Goal: Browse casually

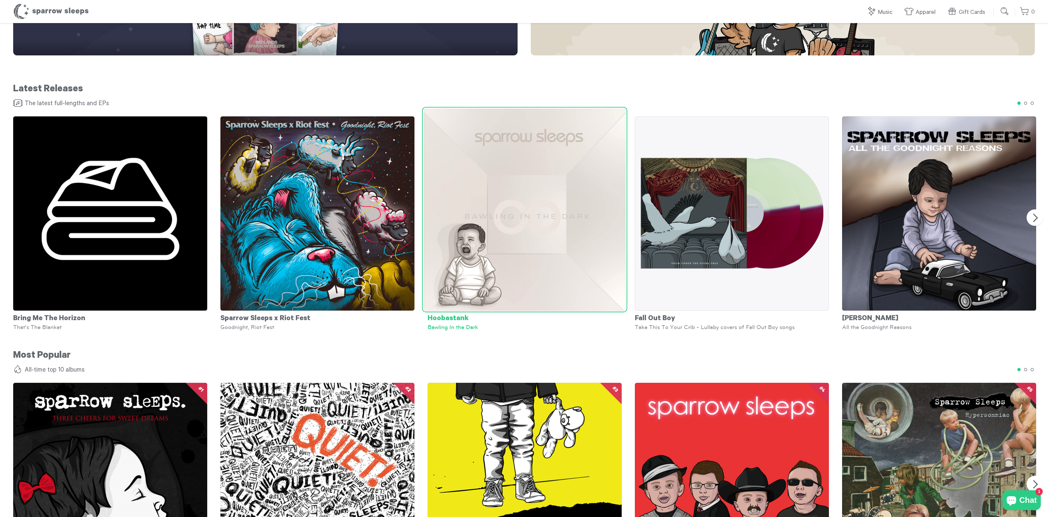
scroll to position [334, 0]
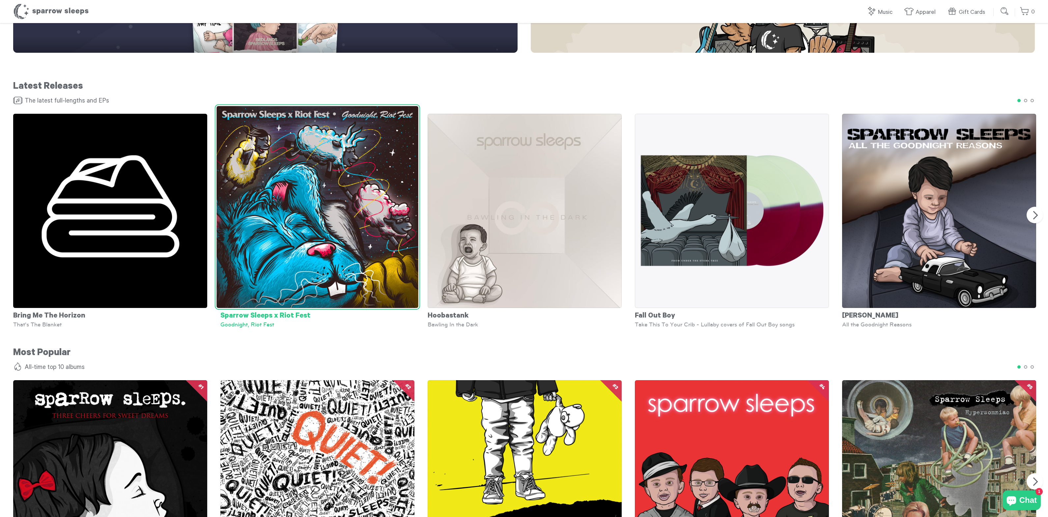
click at [367, 264] on img at bounding box center [317, 207] width 202 height 202
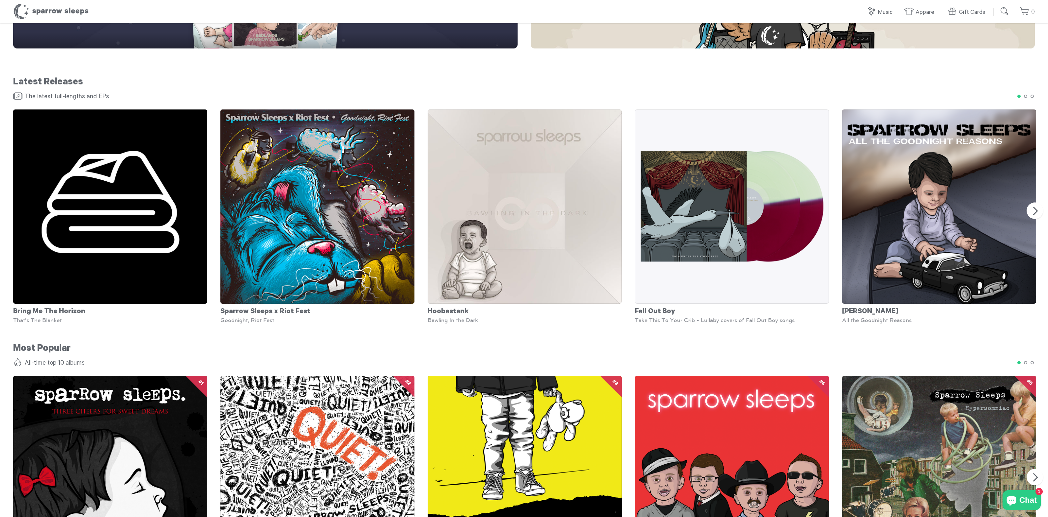
scroll to position [335, 0]
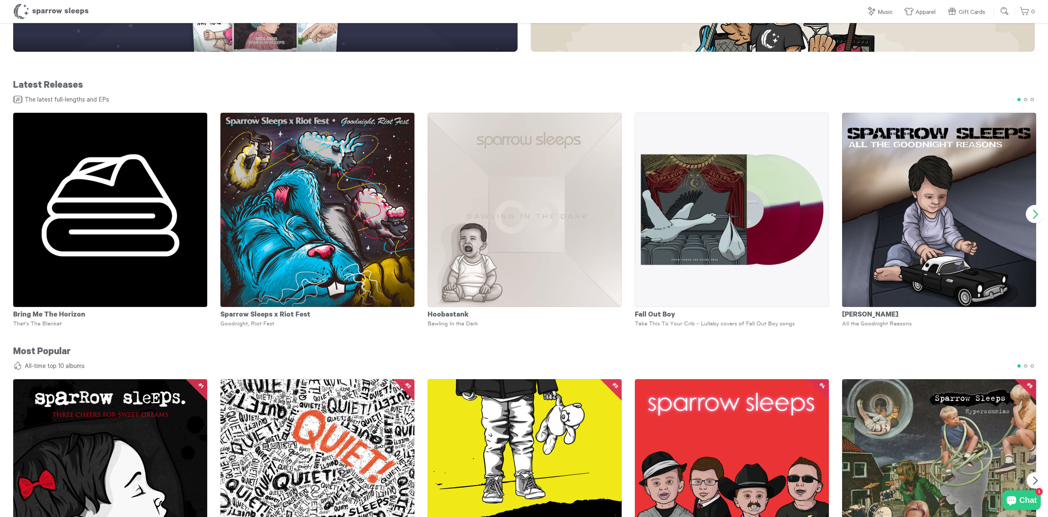
click at [1036, 213] on button "Next" at bounding box center [1035, 214] width 18 height 18
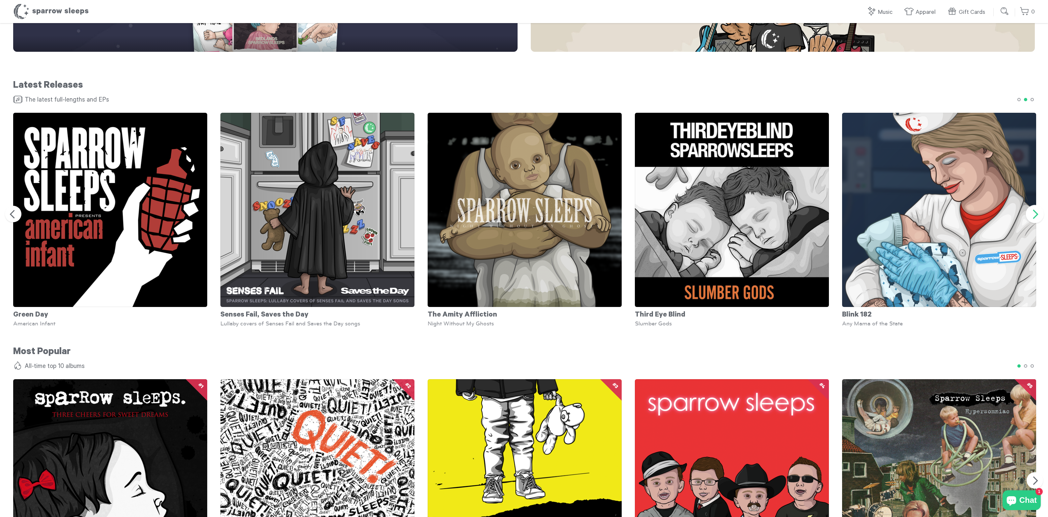
click at [1035, 214] on button "Next" at bounding box center [1035, 214] width 18 height 18
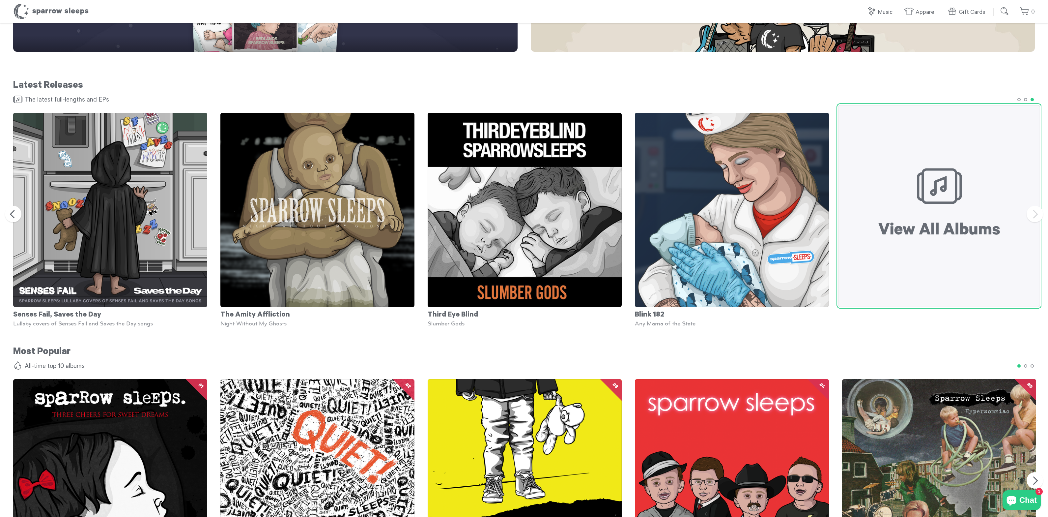
click at [900, 218] on img at bounding box center [939, 206] width 202 height 202
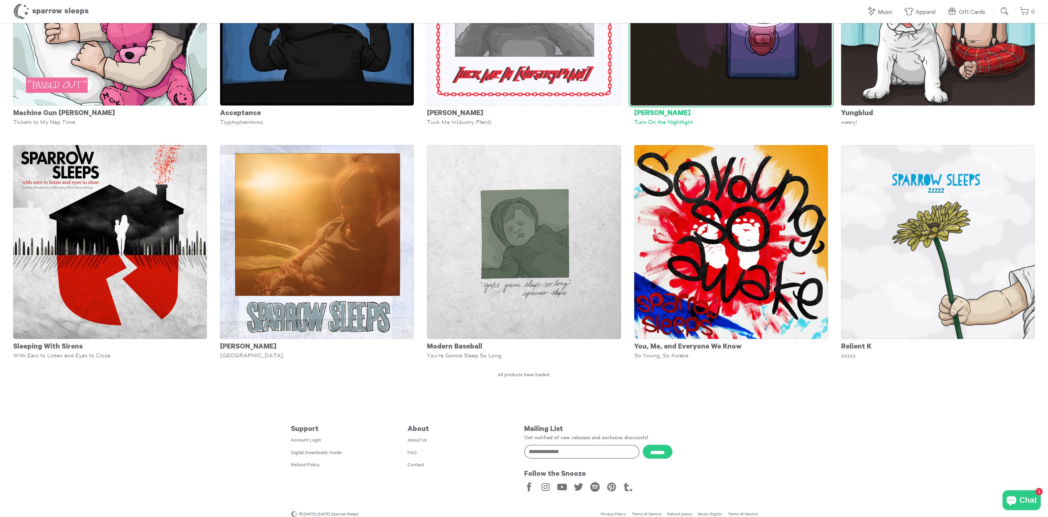
scroll to position [4596, 0]
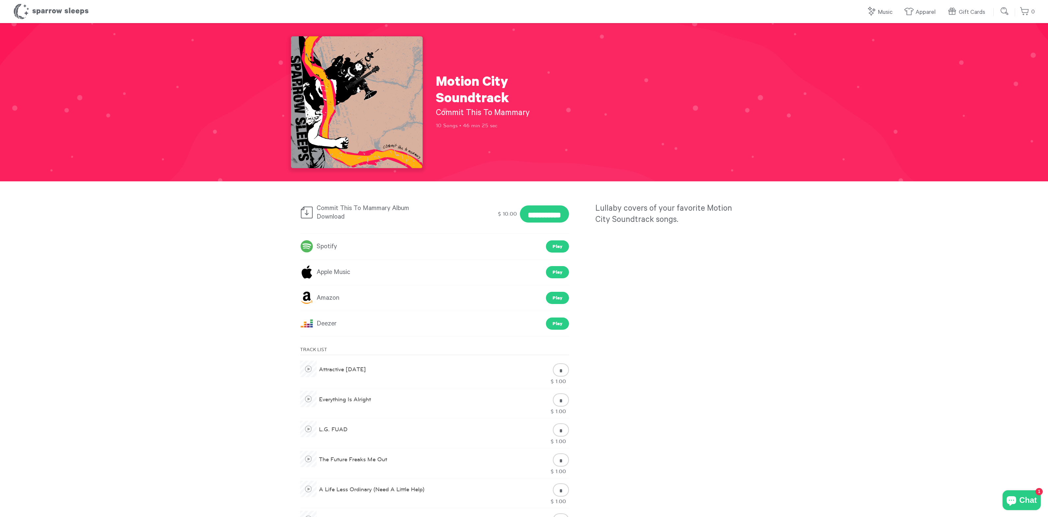
click at [339, 271] on link "Apple Music" at bounding box center [325, 272] width 50 height 12
